Goal: Task Accomplishment & Management: Complete application form

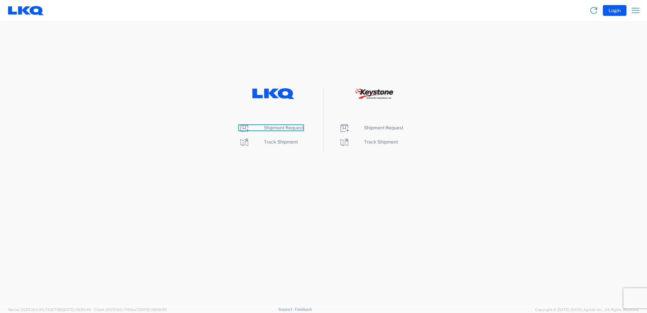
click at [287, 128] on span "Shipment Request" at bounding box center [283, 127] width 39 height 5
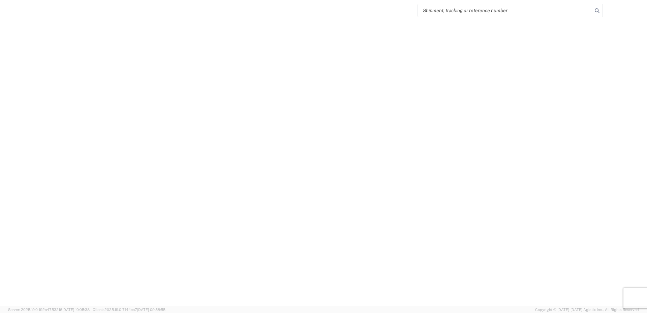
select select "FULL"
select select "LBS"
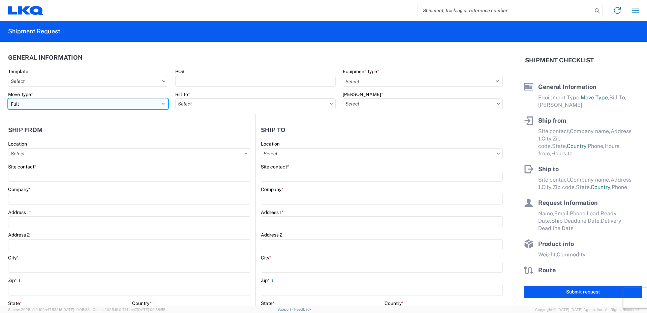
click at [69, 103] on select "Select Full Partial TL" at bounding box center [88, 103] width 160 height 11
select select "PARTIAL_TL"
click at [8, 98] on select "Select Full Partial TL" at bounding box center [88, 103] width 160 height 11
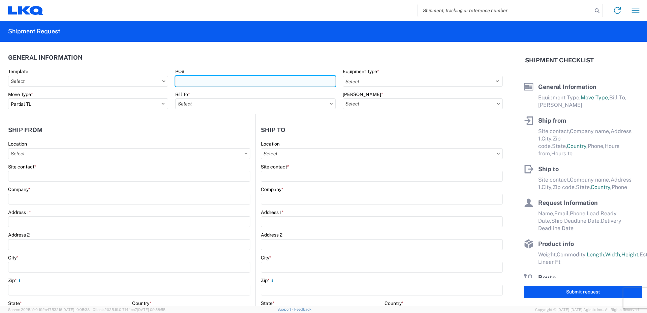
click at [207, 83] on input "PO#" at bounding box center [255, 81] width 160 height 11
type input "52025581-1"
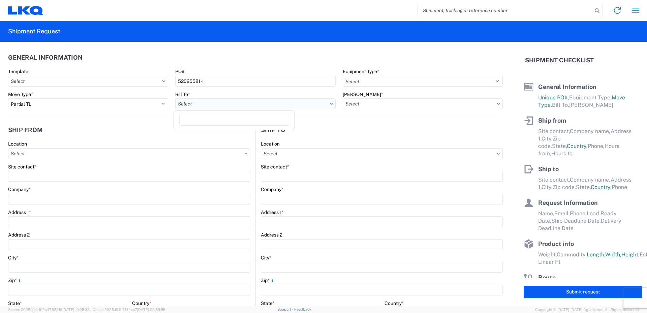
click at [208, 104] on input "text" at bounding box center [255, 103] width 160 height 11
type input "520"
click at [200, 135] on div "3520 - Grand Prairie" at bounding box center [234, 133] width 118 height 11
type input "3520 - Grand Prairie"
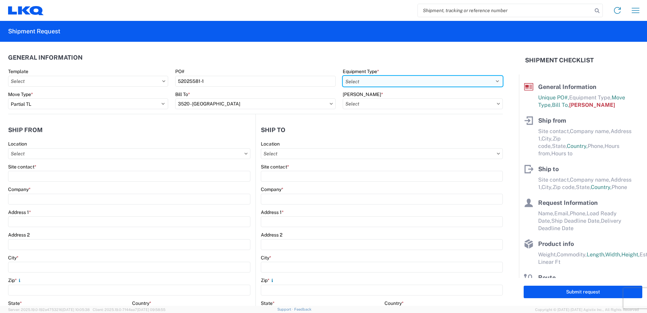
click at [366, 81] on select "Select 53’ Dry Van Flatbed Dropdeck (van) Lowboy (flatbed) Rail" at bounding box center [423, 81] width 160 height 11
select select "STDV"
click at [343, 76] on select "Select 53’ Dry Van Flatbed Dropdeck (van) Lowboy (flatbed) Rail" at bounding box center [423, 81] width 160 height 11
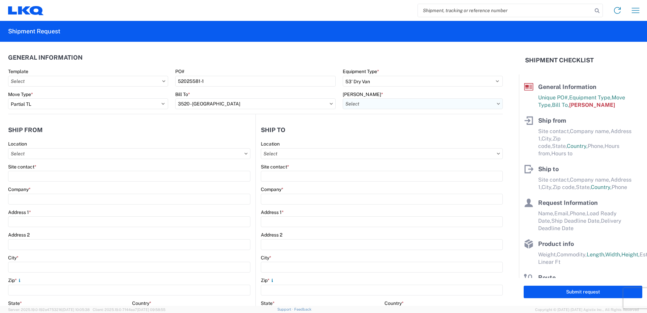
click at [356, 103] on input "text" at bounding box center [423, 103] width 160 height 11
click at [365, 146] on div "3520-6300-66000-0000 - 3520 Freight Out" at bounding box center [400, 144] width 118 height 11
type input "3520-6300-66000-0000 - 3520 Freight Out"
click at [30, 154] on input "text" at bounding box center [129, 153] width 242 height 11
type input "520"
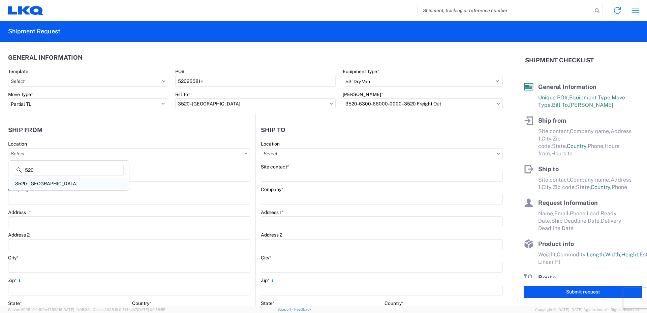
click at [35, 182] on div "3520 - Grand Prairie" at bounding box center [69, 183] width 118 height 11
type input "3520 - Grand Prairie"
type input "FinishMaster Grand Prairie"
type input "4003 Grand Lakes Way"
type input "Suite 200"
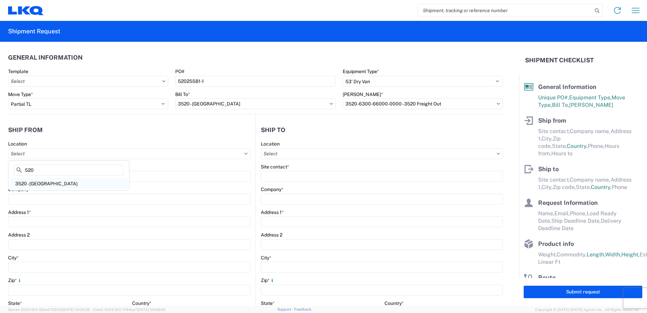
type input "Grand Prairie"
type input "75050"
select select "TX"
select select "US"
type input "08:00"
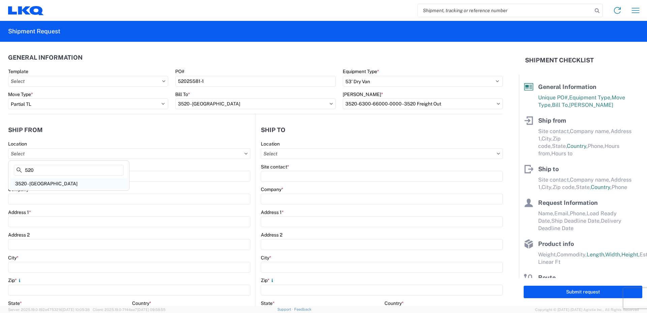
type input "14:00"
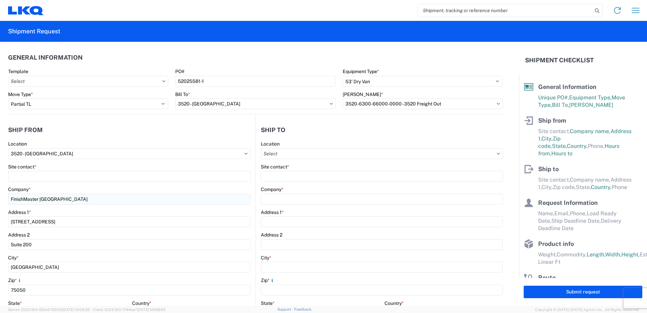
scroll to position [34, 0]
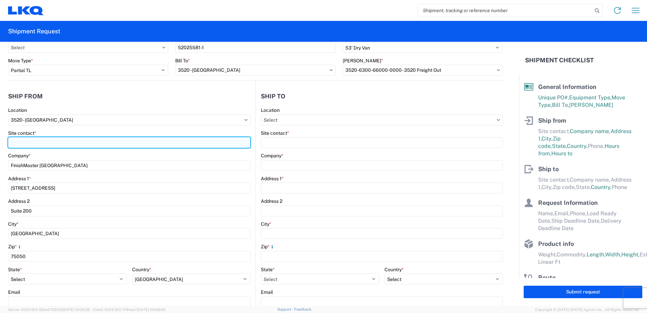
click at [15, 142] on input "Site contact *" at bounding box center [129, 142] width 242 height 11
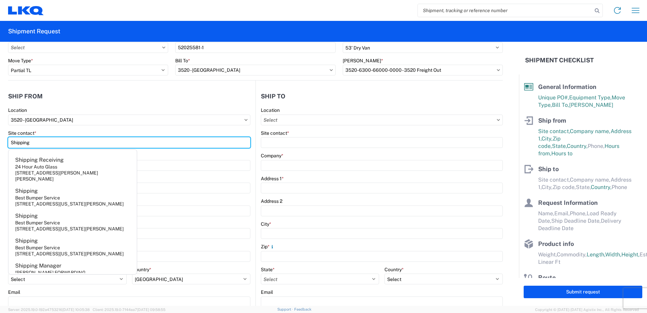
type input "Shipping"
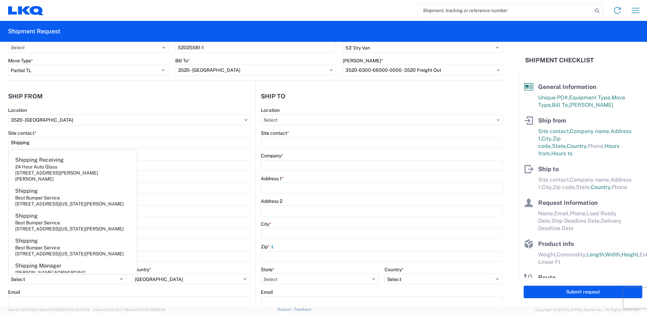
click at [114, 128] on agx-form-control-wrapper-v2 "Location 3520 - Grand Prairie" at bounding box center [129, 118] width 242 height 23
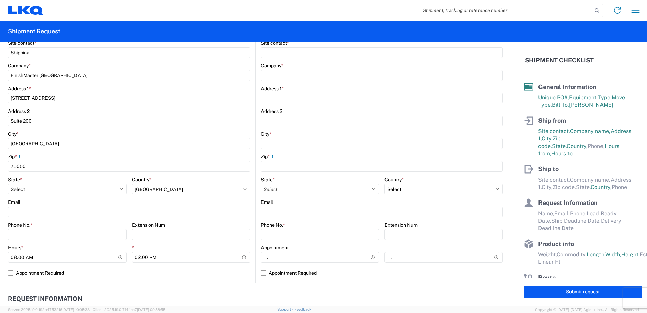
scroll to position [135, 0]
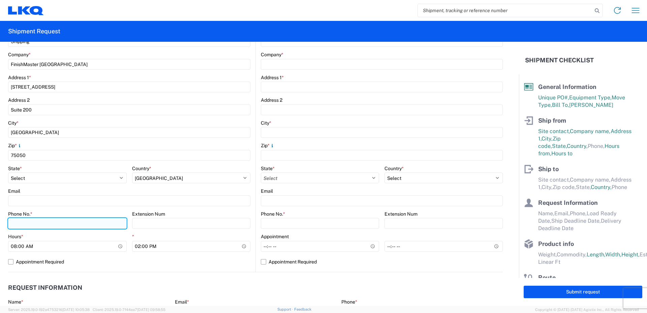
click at [17, 224] on input "Phone No. *" at bounding box center [67, 223] width 119 height 11
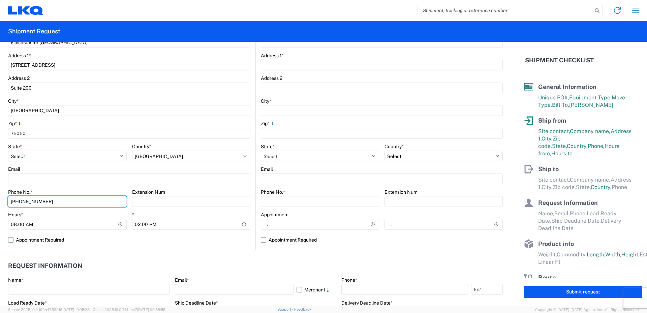
scroll to position [169, 0]
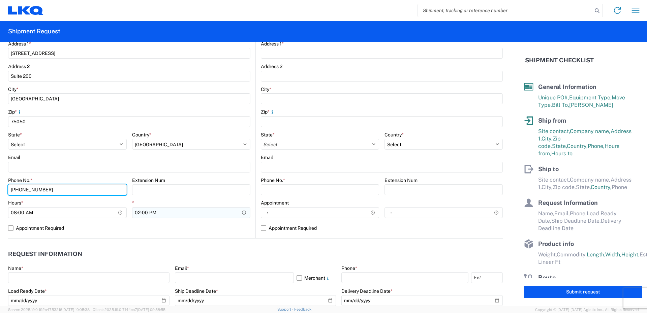
type input "469-540-7041"
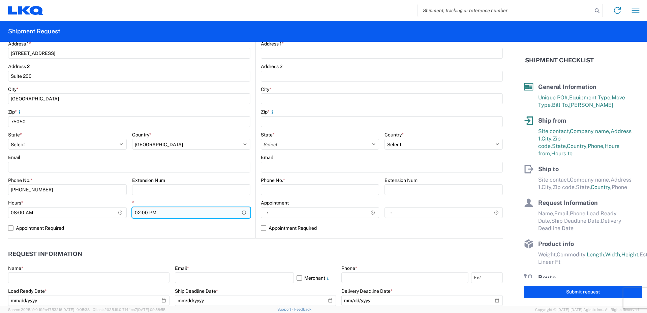
click at [137, 213] on input "14:00" at bounding box center [191, 212] width 119 height 11
type input "18:00"
click at [133, 202] on div "*" at bounding box center [191, 203] width 119 height 6
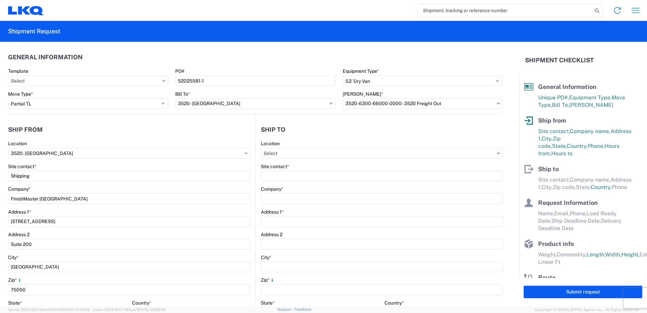
scroll to position [0, 0]
click at [290, 153] on input "text" at bounding box center [382, 153] width 242 height 11
type input "021"
click at [284, 185] on div "3021 - Kansas City MO" at bounding box center [319, 183] width 118 height 11
type input "3021 - Kansas City MO"
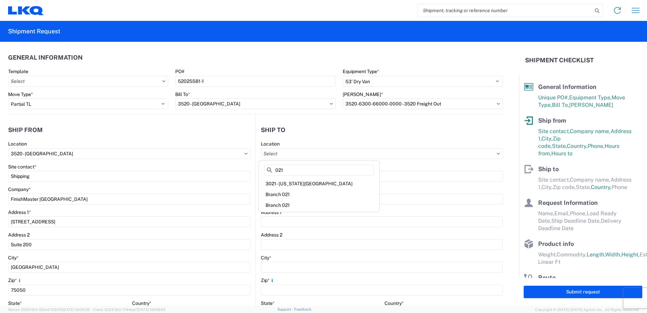
type input "LKQ Corporation"
type input "24550 West 43rd Street"
type input "Suite 100"
type input "Shawnee"
type input "66226"
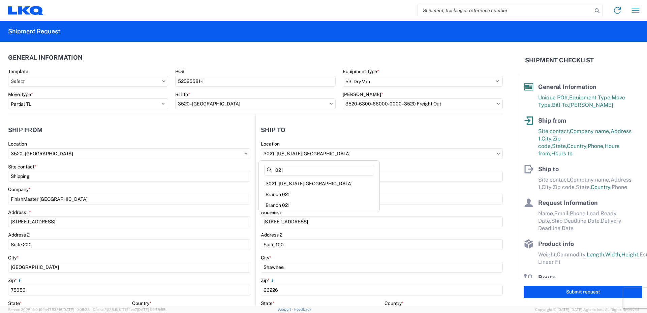
select select "US"
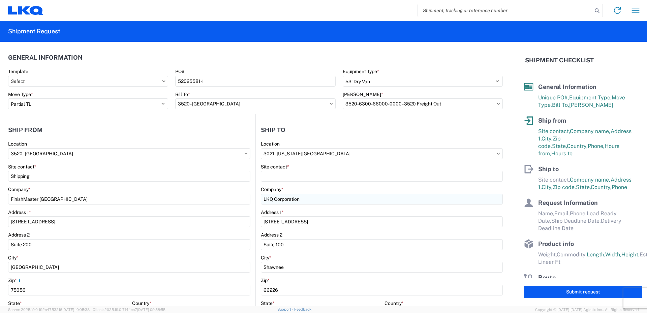
scroll to position [34, 0]
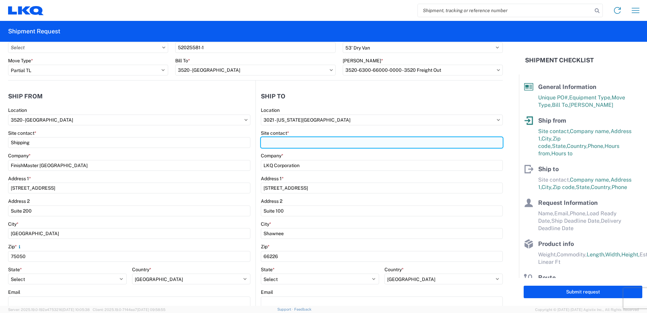
click at [266, 142] on input "Site contact *" at bounding box center [382, 142] width 242 height 11
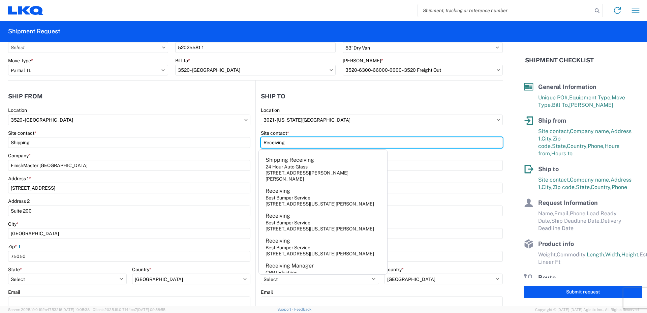
type input "Receiving"
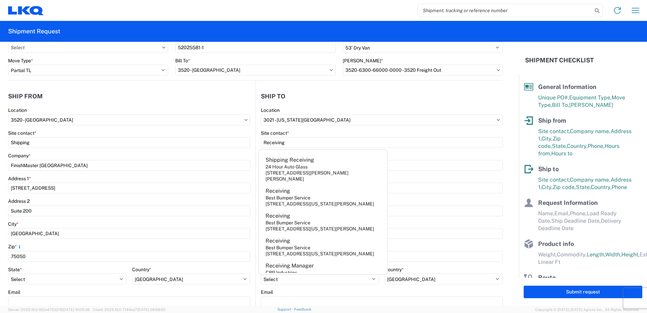
click at [305, 129] on agx-form-control-wrapper-v2 "Location 3021 - Kansas City MO" at bounding box center [382, 118] width 242 height 23
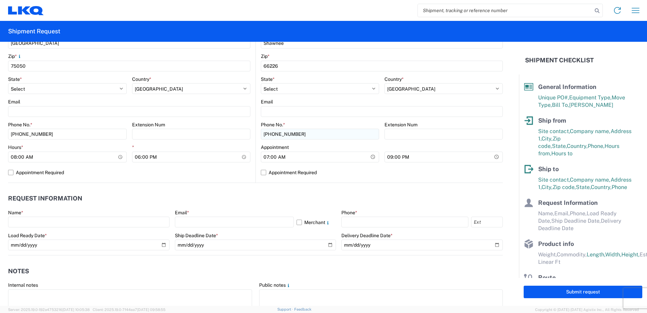
scroll to position [236, 0]
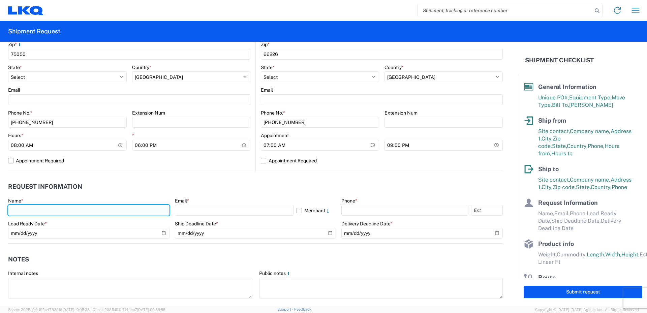
click at [12, 210] on input "text" at bounding box center [88, 210] width 161 height 11
type input "Vance Prince"
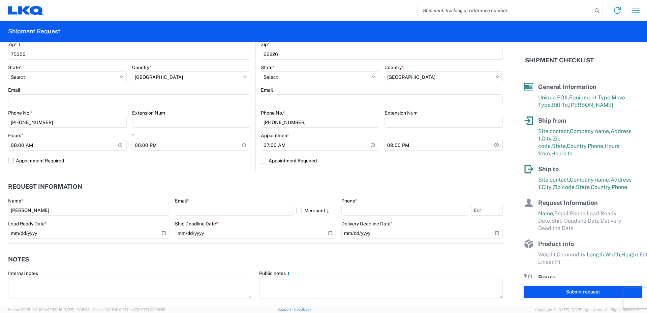
click at [116, 190] on header "Request Information" at bounding box center [255, 186] width 495 height 15
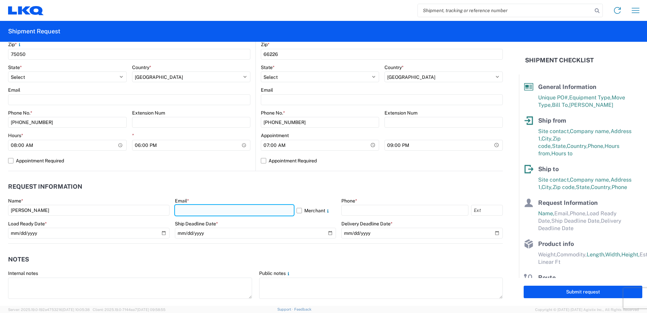
click at [184, 211] on input "text" at bounding box center [234, 210] width 119 height 11
type input "vxprince@lkqcorp.com"
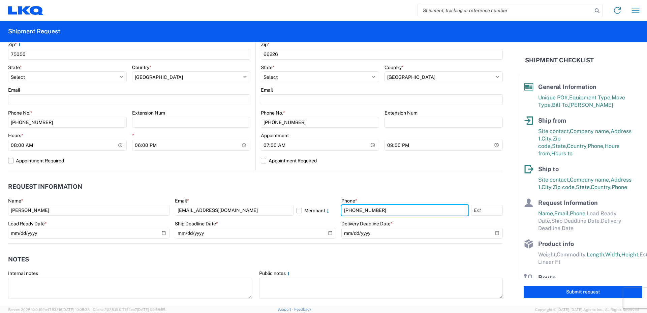
type input "469-540-7041"
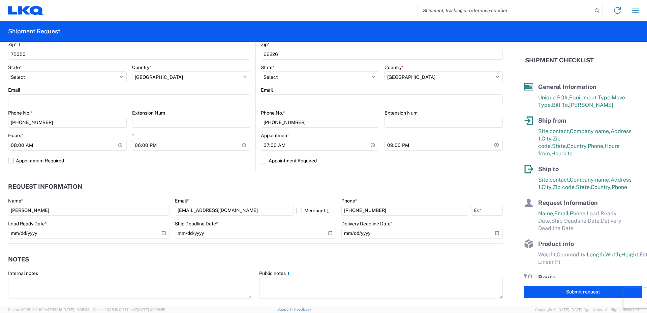
click at [247, 188] on header "Request Information" at bounding box center [255, 186] width 495 height 15
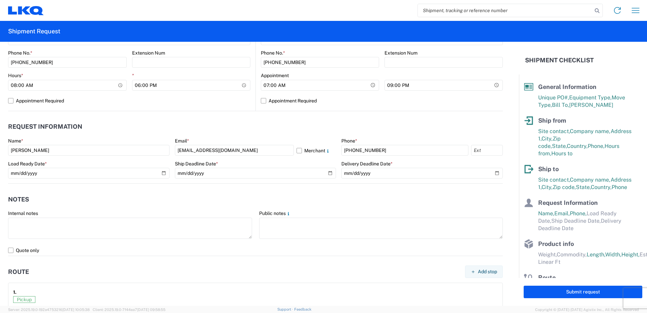
scroll to position [303, 0]
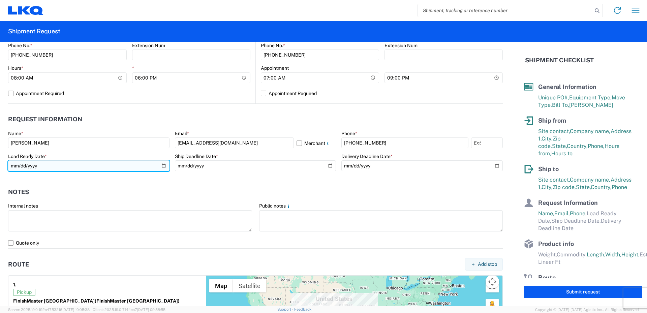
click at [162, 168] on input "date" at bounding box center [88, 165] width 161 height 11
type input "2025-09-17"
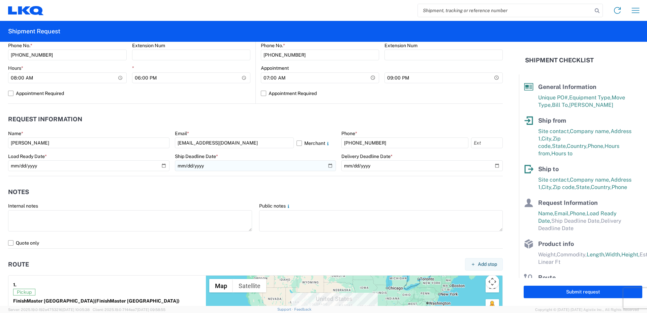
drag, startPoint x: 333, startPoint y: 166, endPoint x: 328, endPoint y: 166, distance: 5.1
click at [328, 166] on div "Name * Vance Prince Email * vxprince@lkqcorp.com Merchant Phone * 469-540-7041 …" at bounding box center [255, 153] width 495 height 46
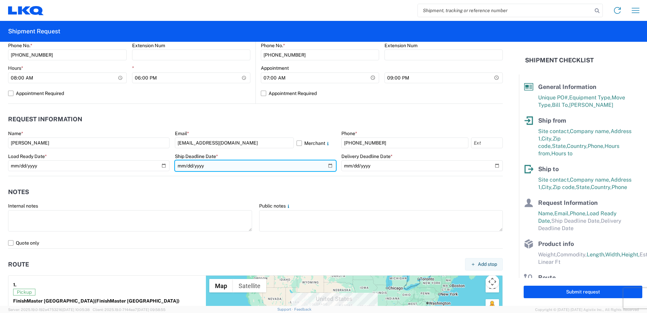
click at [328, 166] on input "date" at bounding box center [255, 165] width 161 height 11
type input "2025-09-17"
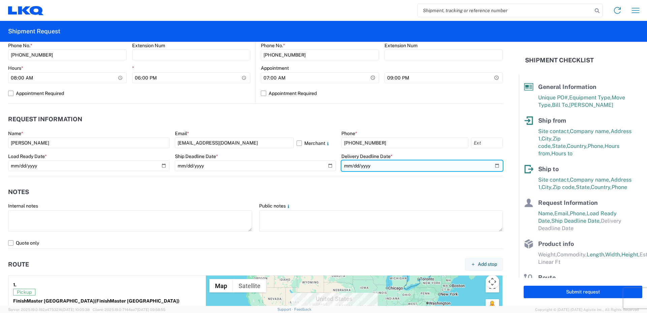
click at [492, 168] on input "date" at bounding box center [421, 165] width 161 height 11
type input "2025-09-19"
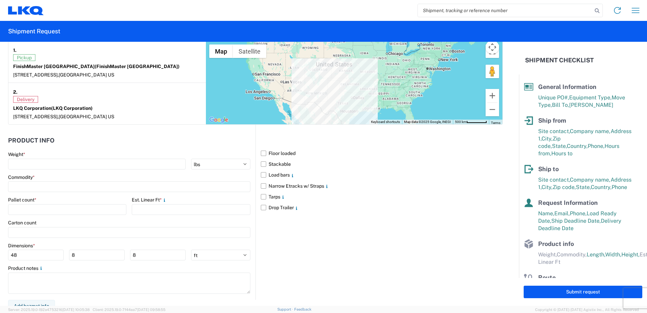
scroll to position [539, 0]
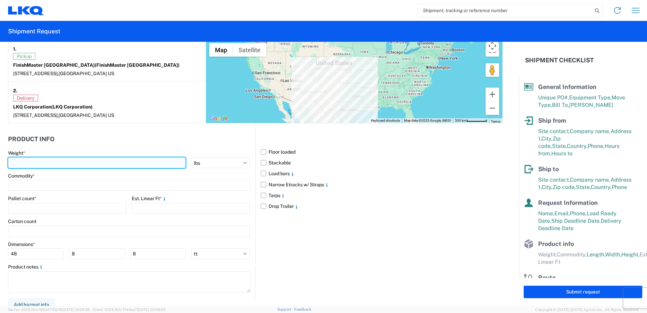
click at [16, 163] on input "number" at bounding box center [97, 162] width 178 height 11
type input "13387"
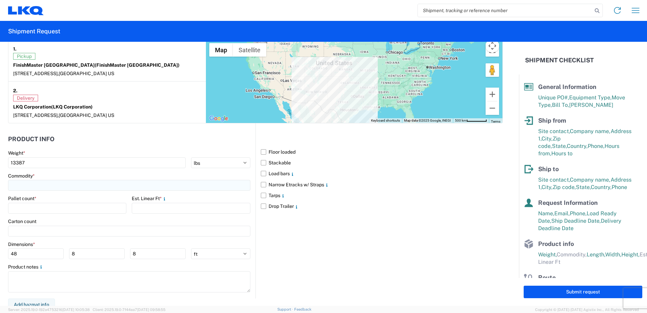
click at [22, 184] on input at bounding box center [129, 185] width 242 height 11
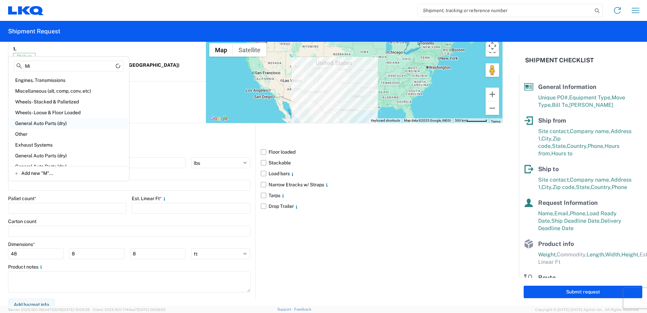
scroll to position [0, 0]
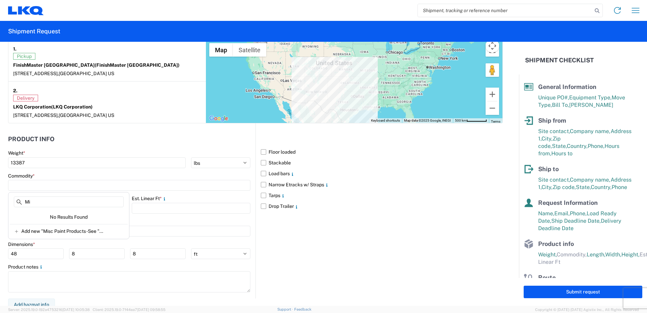
type input "M"
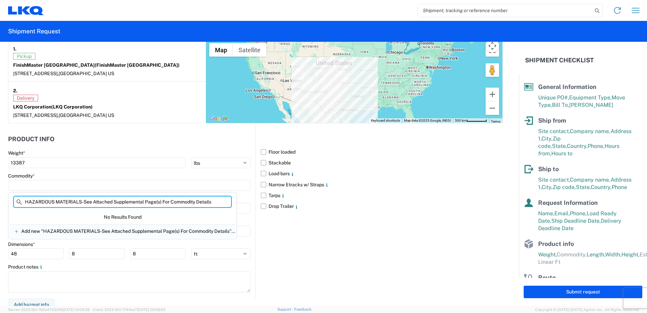
type input "HAZARDOUS MATERIALS-See Attached Supplemental Page(s) For Commodity Details"
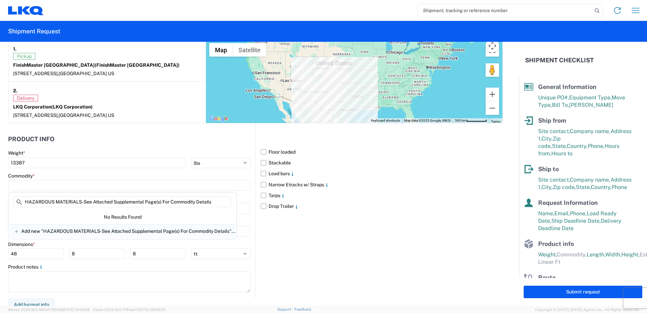
click at [32, 230] on span "Add new "HAZARDOUS MATERIALS-See Attached Supplemental Page(s) For Commodity De…" at bounding box center [128, 231] width 214 height 6
type input "HAZARDOUS MATERIALS-See Attached Supplemental Page(s) For Commodity Details"
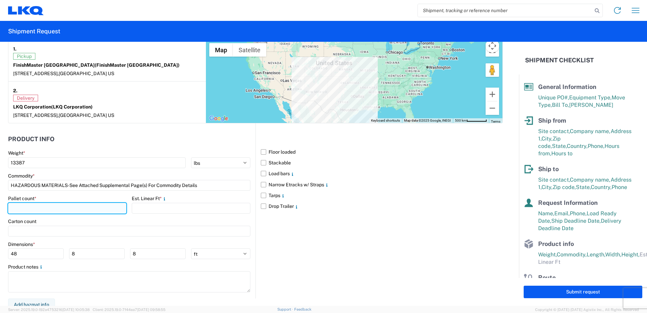
click at [28, 207] on input "number" at bounding box center [67, 208] width 118 height 11
type input "12"
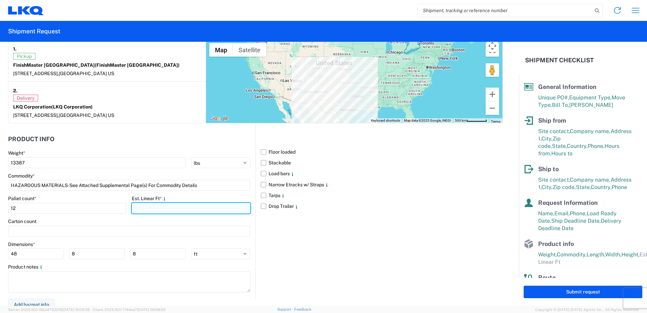
click at [148, 209] on input "number" at bounding box center [191, 208] width 118 height 11
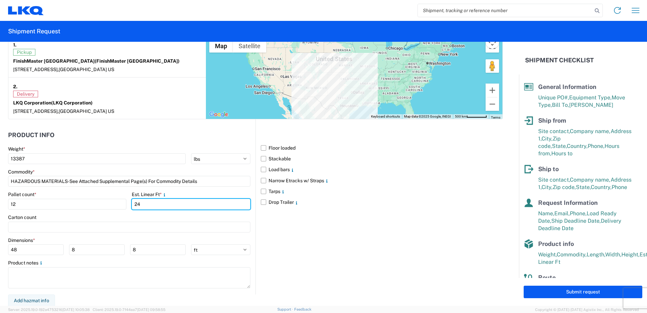
scroll to position [544, 0]
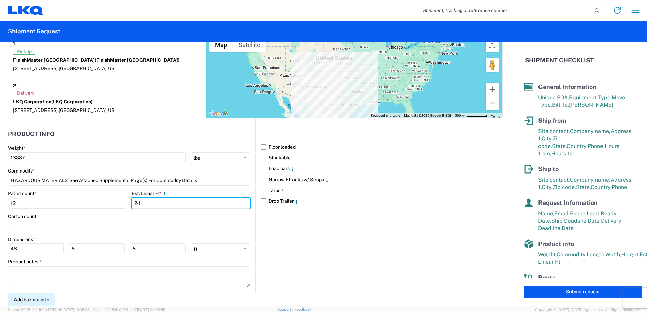
type input "24"
click at [32, 298] on button "Add hazmat info" at bounding box center [31, 300] width 47 height 12
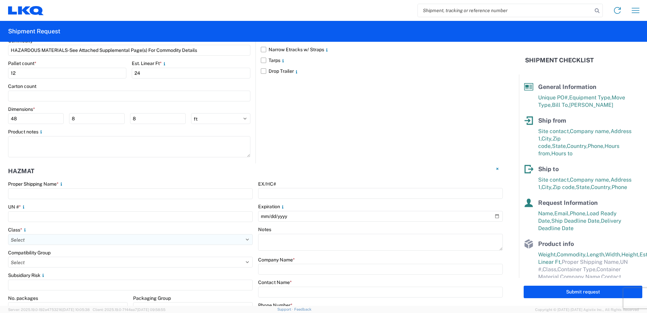
scroll to position [679, 0]
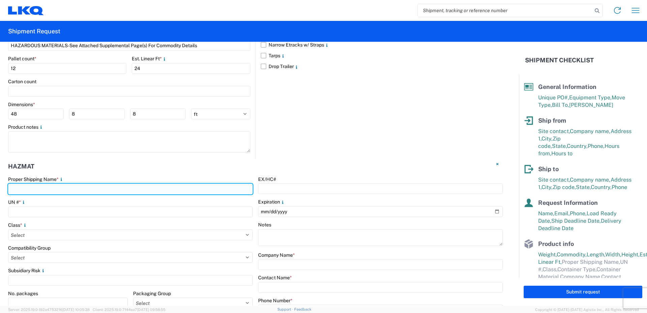
click at [41, 189] on input "text" at bounding box center [130, 189] width 245 height 11
type input "Paint"
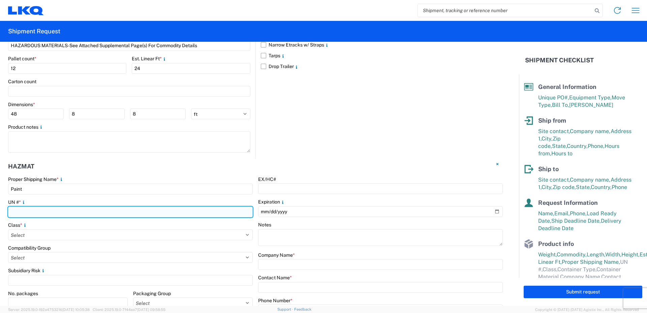
click at [34, 213] on input "number" at bounding box center [130, 212] width 245 height 11
type input "1263"
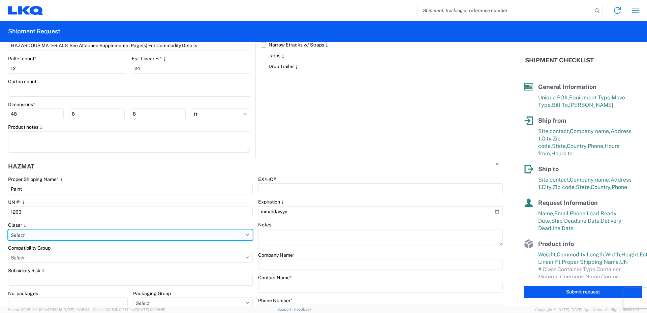
click at [29, 233] on select "Select 1 Explosive 1.1 Explosive 1.2 Explosive 1.3 Explosive 1.4 Explosive 1.5 …" at bounding box center [130, 235] width 245 height 11
select select "3 Flammable Liquid"
click at [8, 230] on select "Select 1 Explosive 1.1 Explosive 1.2 Explosive 1.3 Explosive 1.4 Explosive 1.5 …" at bounding box center [130, 235] width 245 height 11
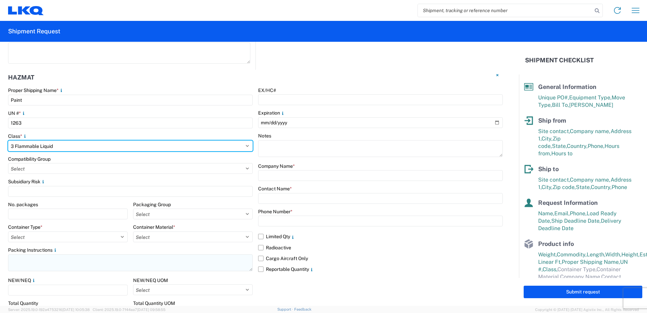
scroll to position [780, 0]
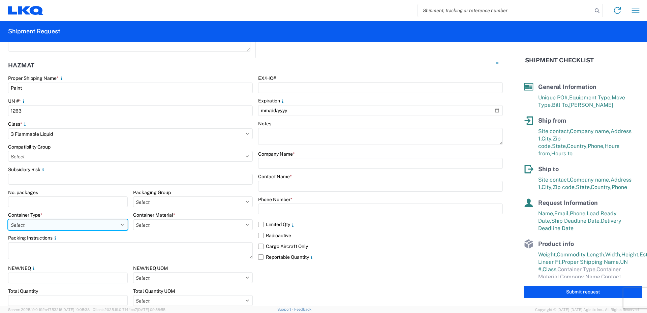
click at [120, 224] on select "Select 5 - Bags 4 - Boxes 6 - Composite Packaging 1 - Drums 3 - Jerricans None …" at bounding box center [68, 224] width 120 height 11
select select "BOXES"
click at [8, 219] on select "Select 5 - Bags 4 - Boxes 6 - Composite Packaging 1 - Drums 3 - Jerricans None …" at bounding box center [68, 224] width 120 height 11
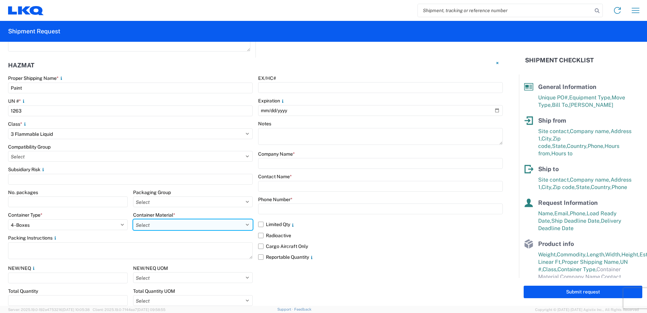
click at [245, 225] on select "Select B - Aluminum G - Fiberboard P - Glass, porcelain or stoneware (not used …" at bounding box center [193, 224] width 120 height 11
select select "PAPER_MULTI"
click at [133, 219] on select "Select B - Aluminum G - Fiberboard P - Glass, porcelain or stoneware (not used …" at bounding box center [193, 224] width 120 height 11
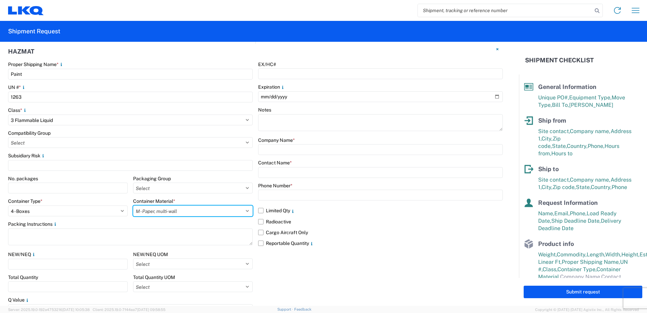
scroll to position [808, 0]
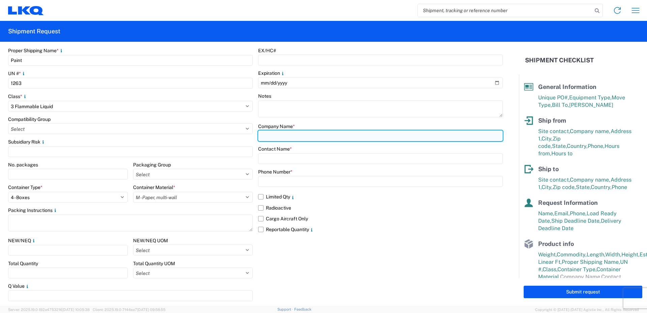
click at [273, 135] on input "text" at bounding box center [380, 135] width 245 height 11
type input "K"
type input "LKQ/FinishMaster"
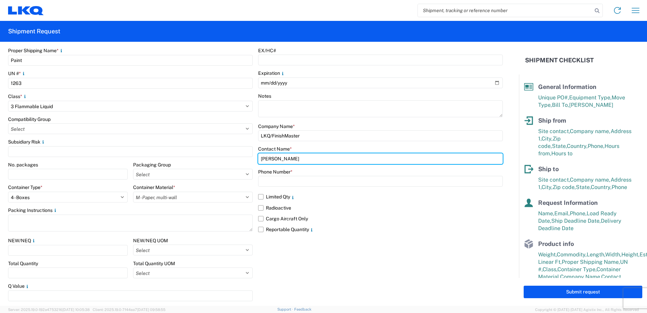
type input "Vance Prince"
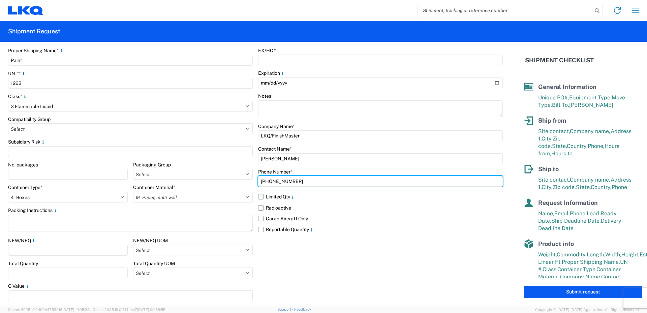
type input "469-540-7041"
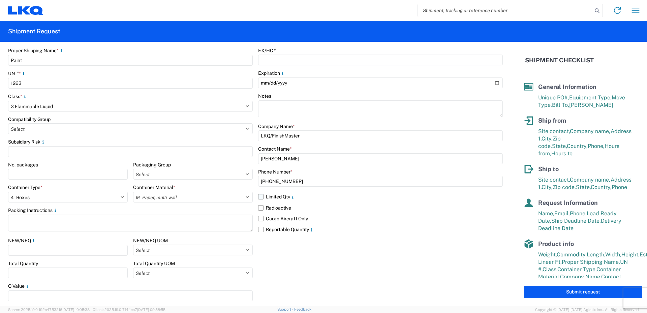
click at [259, 198] on label "Limited Qty" at bounding box center [380, 196] width 245 height 11
click at [0, 0] on input "Limited Qty" at bounding box center [0, 0] width 0 height 0
click at [261, 228] on label "Reportable Quantity" at bounding box center [380, 229] width 245 height 11
click at [0, 0] on input "Reportable Quantity" at bounding box center [0, 0] width 0 height 0
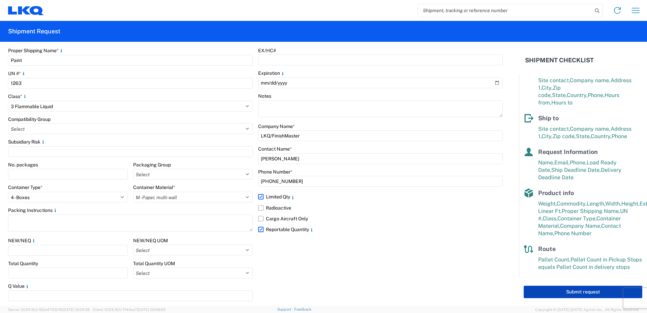
click at [584, 291] on button "Submit request" at bounding box center [583, 292] width 119 height 12
select select "US"
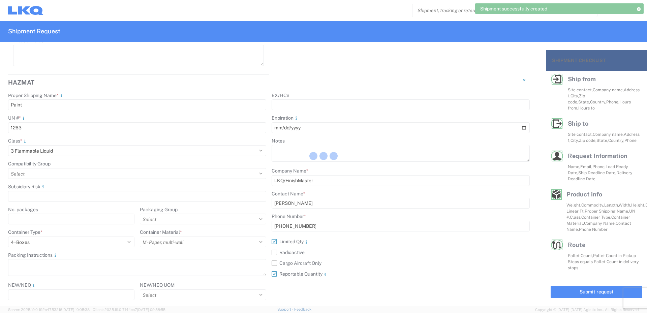
scroll to position [853, 0]
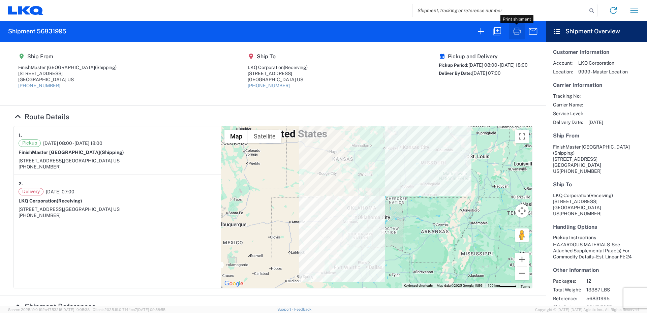
click at [519, 34] on icon "button" at bounding box center [517, 31] width 8 height 7
